Goal: Information Seeking & Learning: Learn about a topic

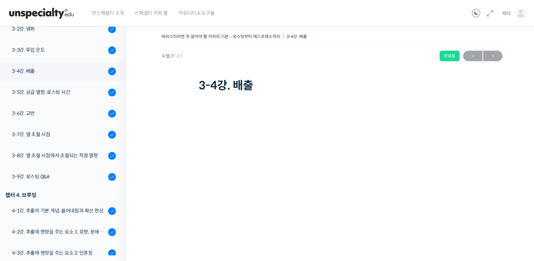
scroll to position [219, 0]
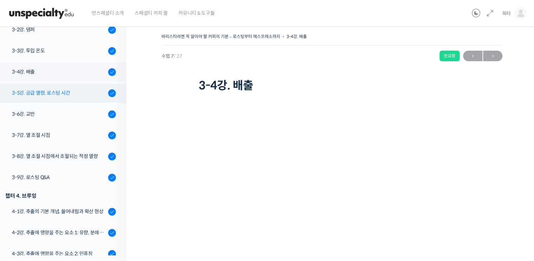
click at [56, 94] on div "3-5강. 공급 열량, 로스팅 시간" at bounding box center [59, 93] width 94 height 8
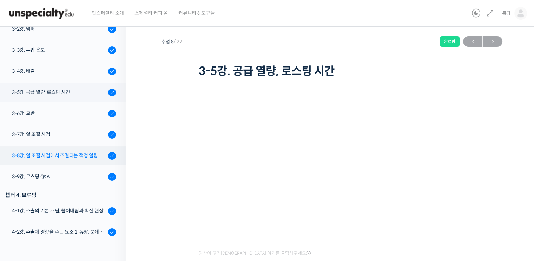
scroll to position [205, 0]
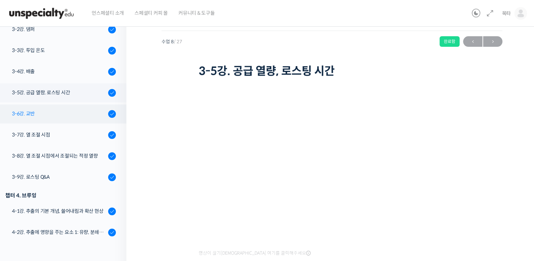
click at [35, 110] on div "3-6강. 교반" at bounding box center [59, 114] width 94 height 8
